Goal: Navigation & Orientation: Find specific page/section

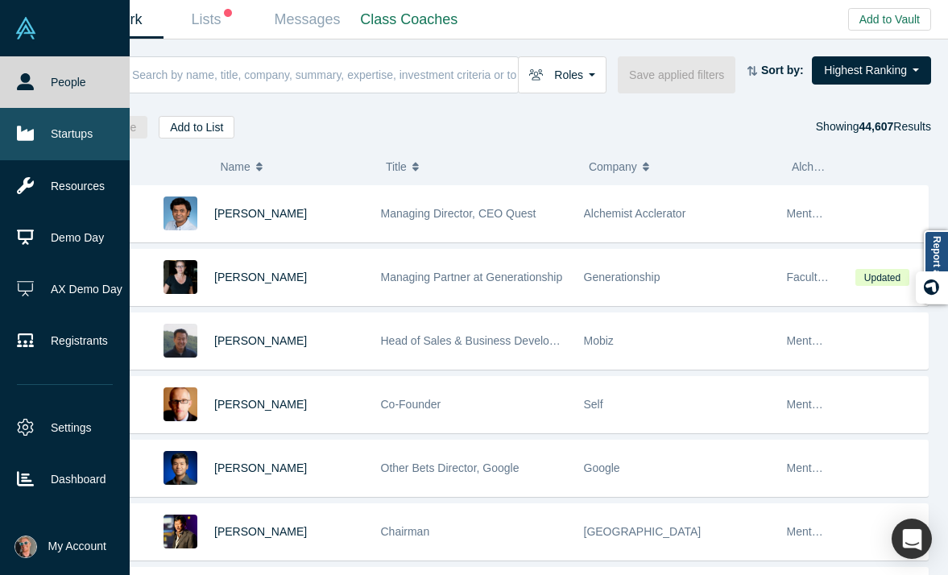
click at [42, 125] on link "Startups" at bounding box center [65, 134] width 130 height 52
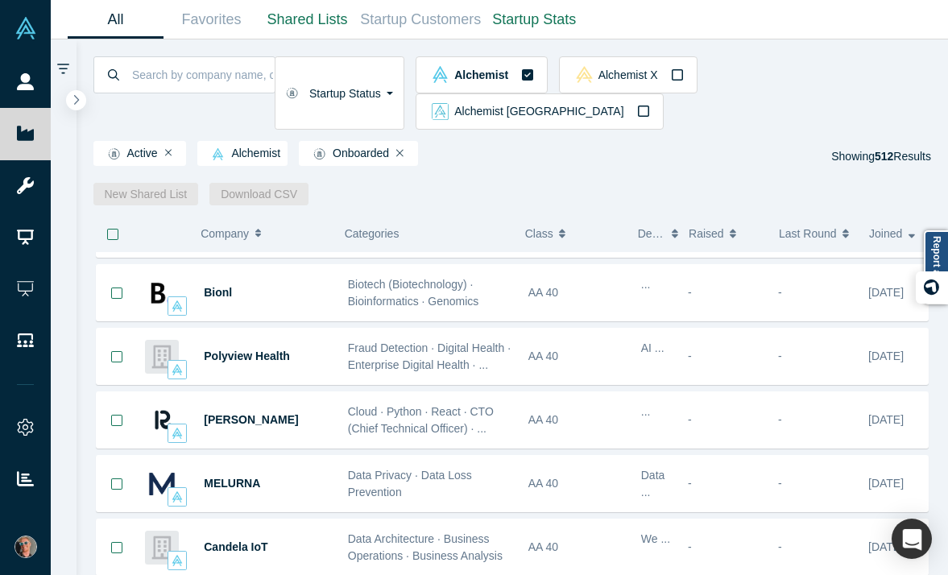
scroll to position [500, 0]
